Goal: Task Accomplishment & Management: Manage account settings

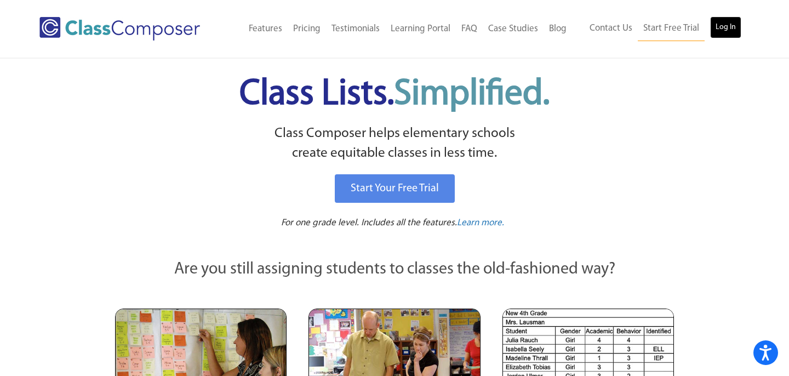
click at [724, 29] on link "Log In" at bounding box center [725, 27] width 31 height 22
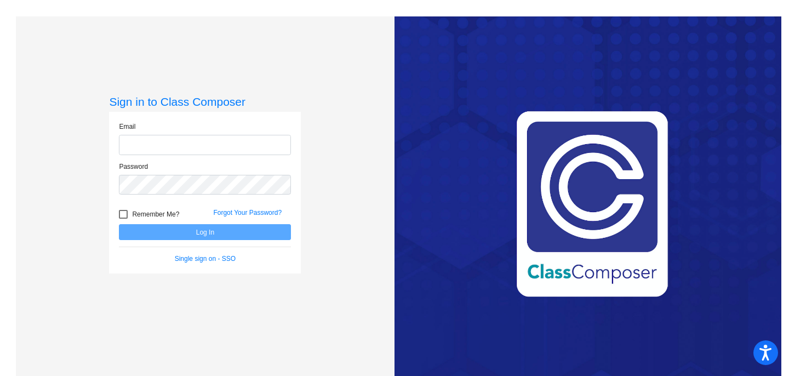
type input "mpowers@ccsd66.org"
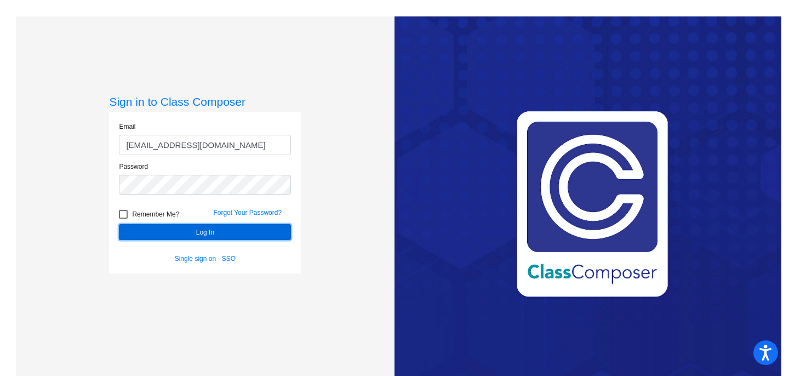
click at [279, 226] on button "Log In" at bounding box center [205, 232] width 172 height 16
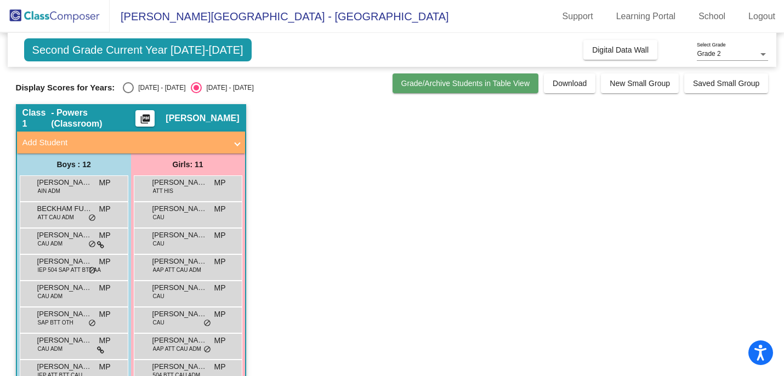
click at [502, 81] on span "Grade/Archive Students in Table View" at bounding box center [465, 83] width 129 height 9
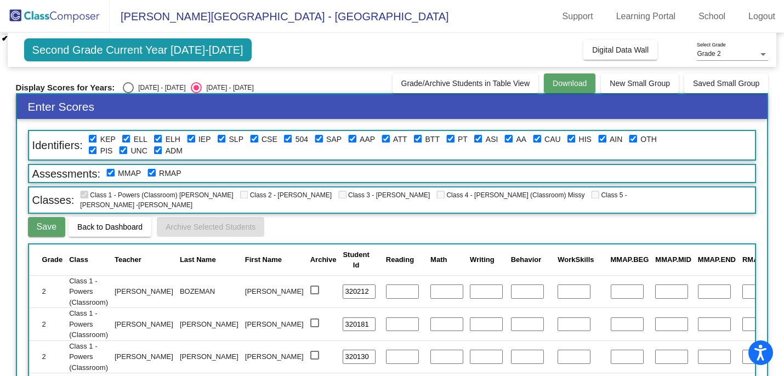
click at [576, 80] on span "Download" at bounding box center [570, 83] width 34 height 9
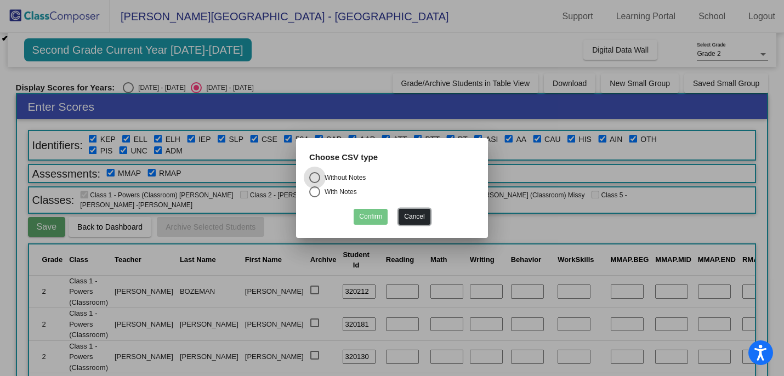
click at [411, 219] on button "Cancel" at bounding box center [414, 217] width 31 height 16
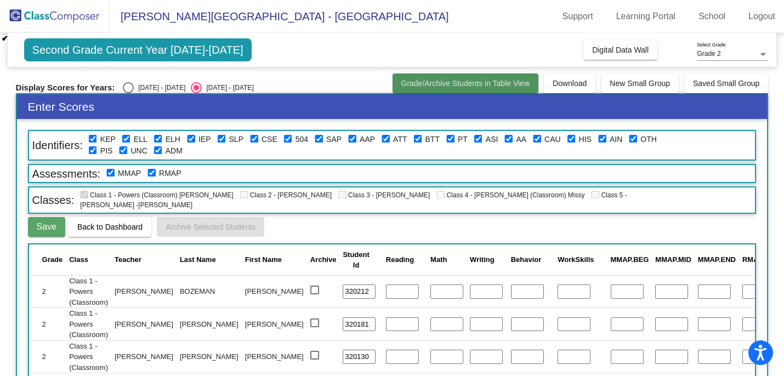
click at [465, 83] on span "Grade/Archive Students in Table View" at bounding box center [465, 83] width 129 height 9
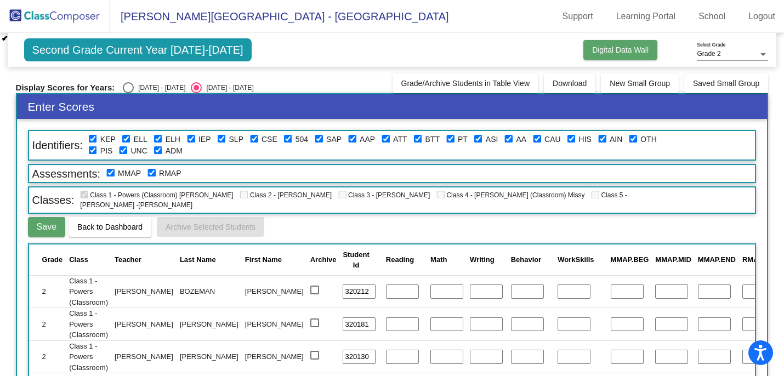
click at [605, 53] on span "Digital Data Wall" at bounding box center [620, 49] width 56 height 9
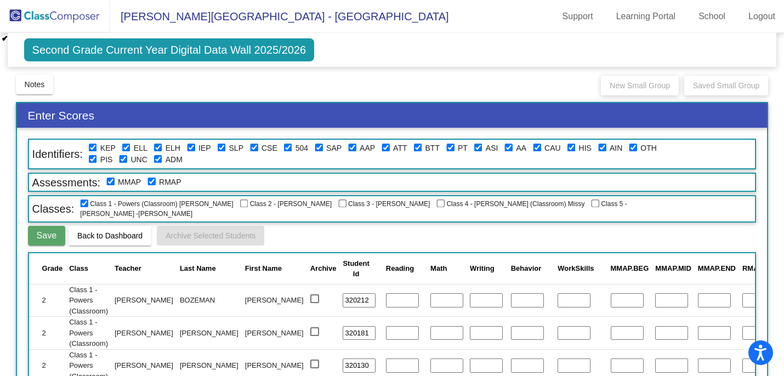
click at [3, 54] on mat-sidenav-content "Grade 2 Select Grade Second Grade Current Year Digital Data Wall 2025/2026 Add,…" at bounding box center [392, 204] width 784 height 343
click at [143, 94] on div "Notes Download Class List Import Students New Small Group Saved Small Group" at bounding box center [392, 84] width 753 height 22
click at [133, 235] on button "Back to Dashboard" at bounding box center [110, 236] width 83 height 20
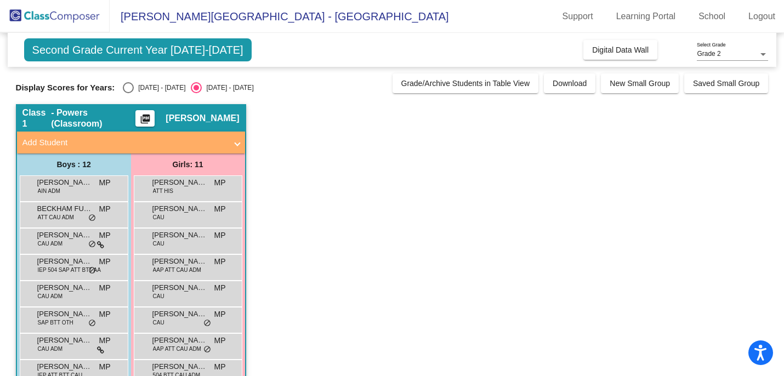
scroll to position [3, 0]
